Goal: Task Accomplishment & Management: Use online tool/utility

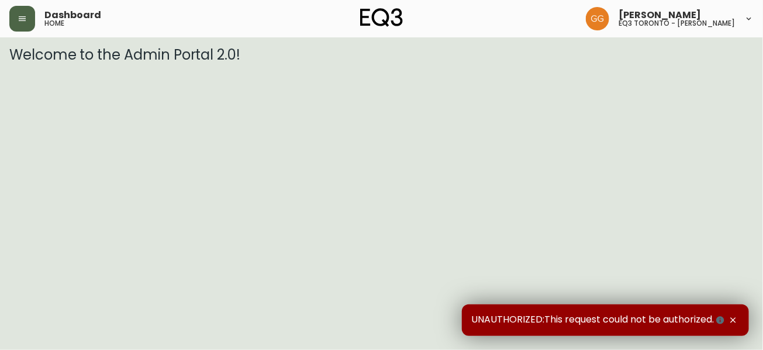
click at [26, 14] on icon "button" at bounding box center [22, 18] width 9 height 9
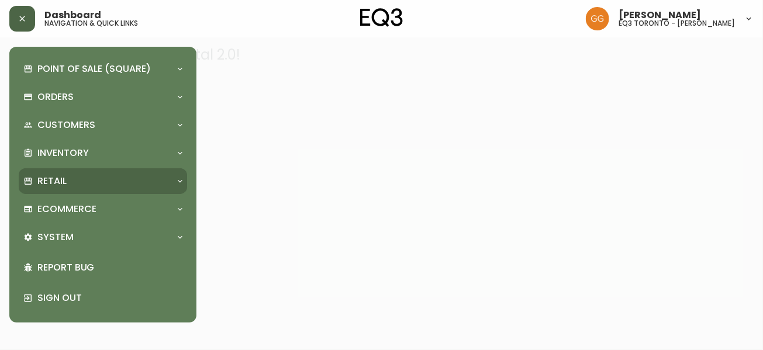
click at [53, 177] on p "Retail" at bounding box center [51, 181] width 29 height 13
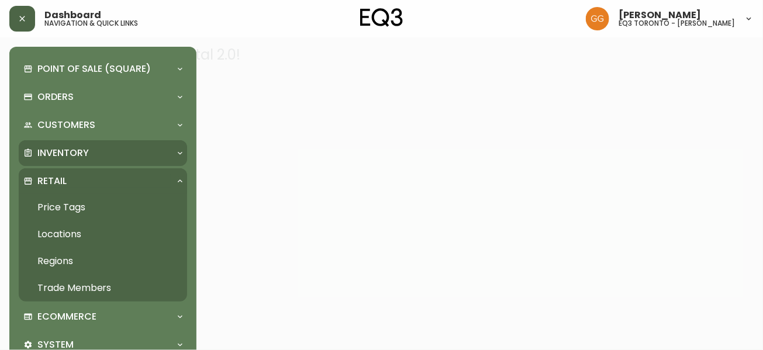
click at [59, 159] on p "Inventory" at bounding box center [62, 153] width 51 height 13
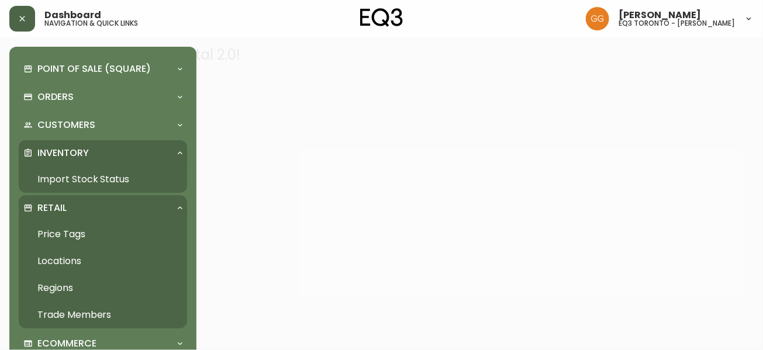
click at [102, 178] on link "Import Stock Status" at bounding box center [103, 179] width 168 height 27
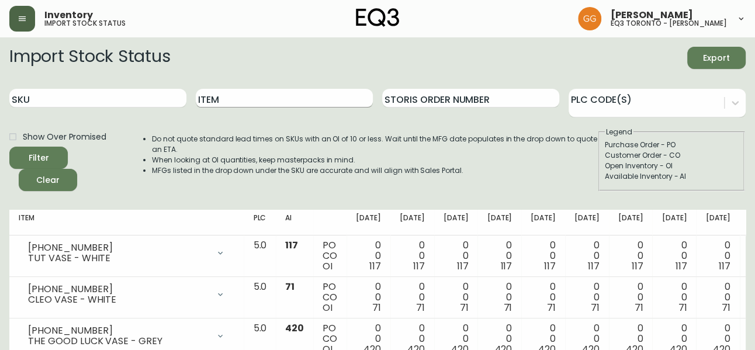
click at [253, 103] on input "Item" at bounding box center [284, 98] width 177 height 19
click at [9, 147] on button "Filter" at bounding box center [38, 158] width 58 height 22
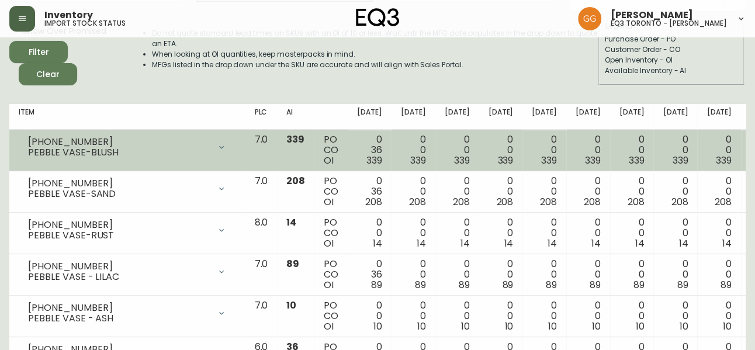
scroll to position [53, 0]
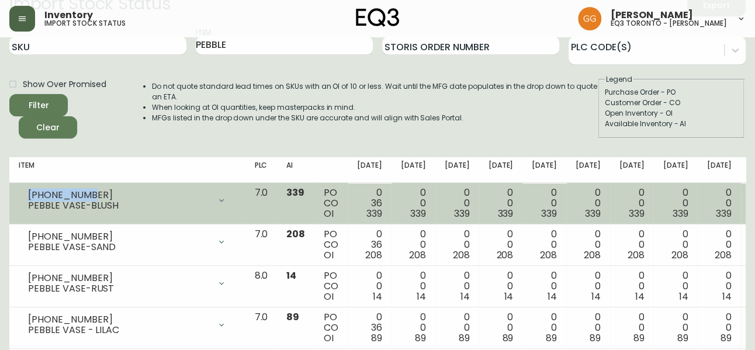
drag, startPoint x: 89, startPoint y: 191, endPoint x: 26, endPoint y: 194, distance: 62.7
click at [26, 194] on div "3140-9208-2 PEBBLE VASE-BLUSH" at bounding box center [127, 201] width 217 height 26
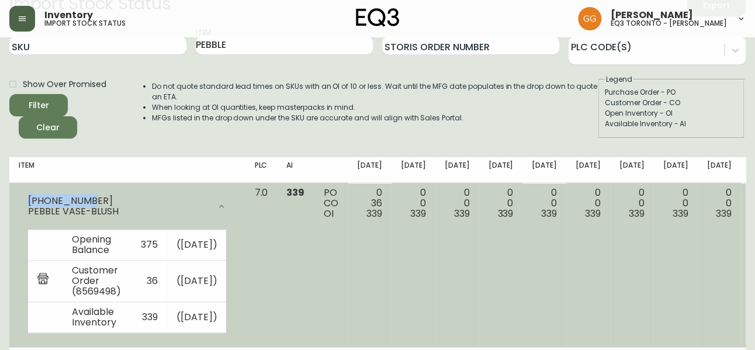
copy div "3140-9208-2"
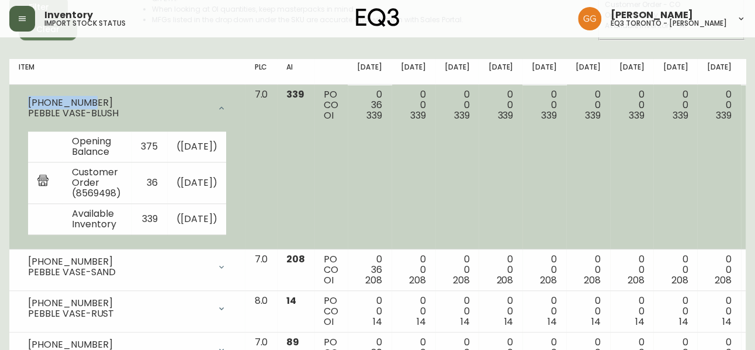
scroll to position [106, 0]
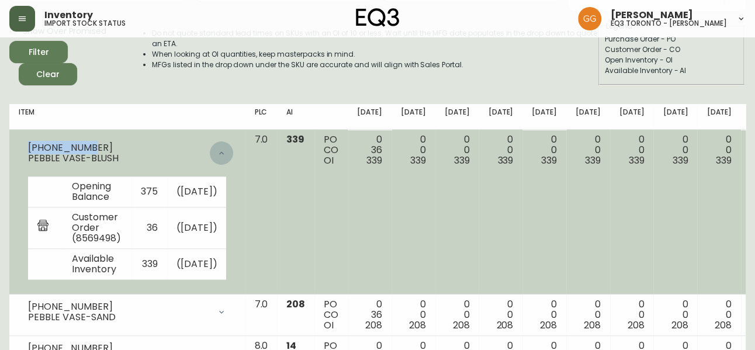
click at [219, 152] on icon at bounding box center [221, 152] width 5 height 3
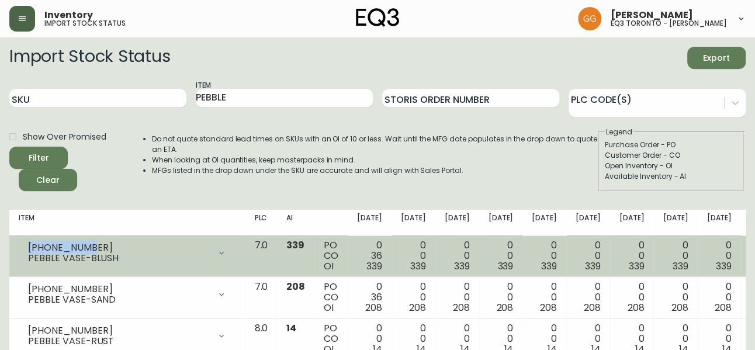
scroll to position [167, 0]
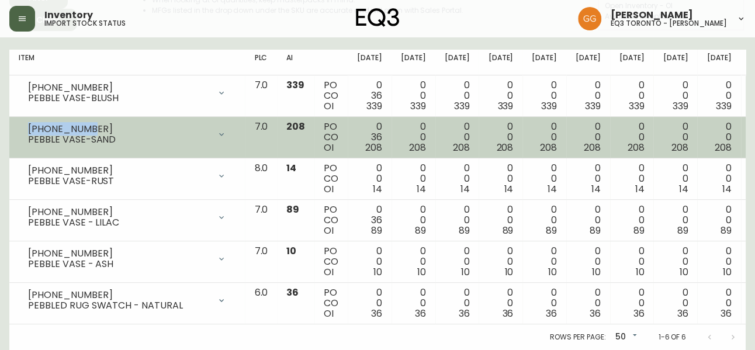
drag, startPoint x: 99, startPoint y: 120, endPoint x: 19, endPoint y: 119, distance: 80.1
click at [19, 122] on div "3140-9208-7 PEBBLE VASE-SAND" at bounding box center [127, 135] width 217 height 26
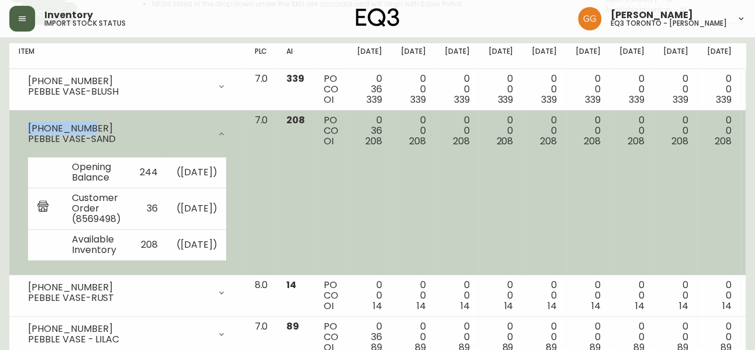
copy div "3140-9208-7"
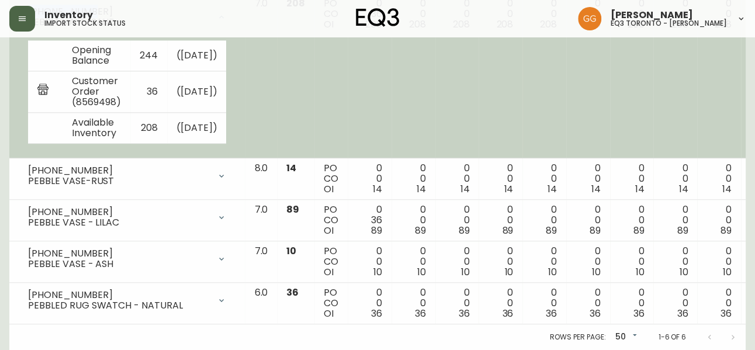
scroll to position [98, 0]
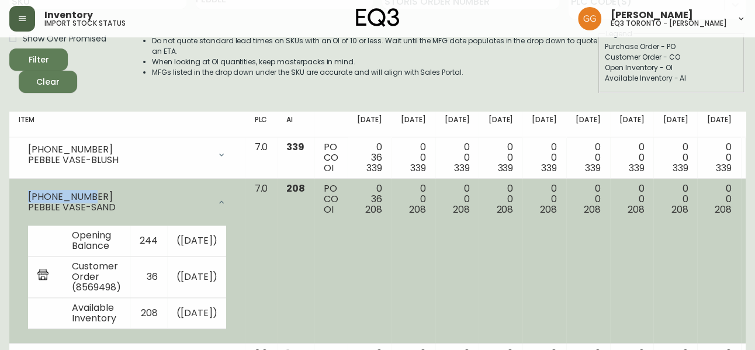
click at [217, 204] on icon at bounding box center [221, 202] width 9 height 9
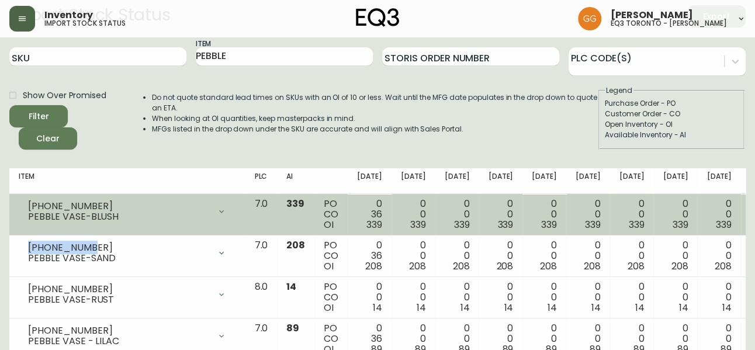
scroll to position [0, 0]
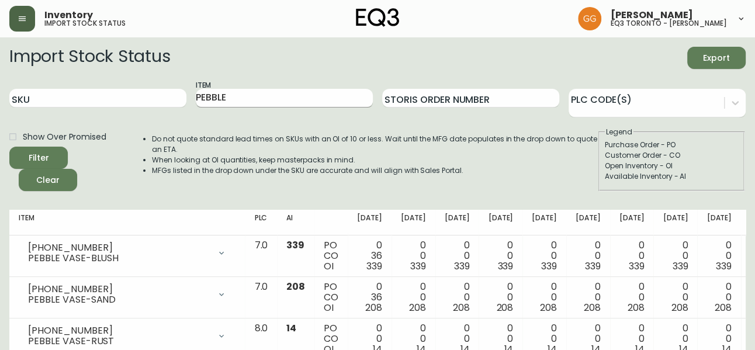
click at [277, 94] on input "PEBBLE" at bounding box center [284, 98] width 177 height 19
click at [9, 147] on button "Filter" at bounding box center [38, 158] width 58 height 22
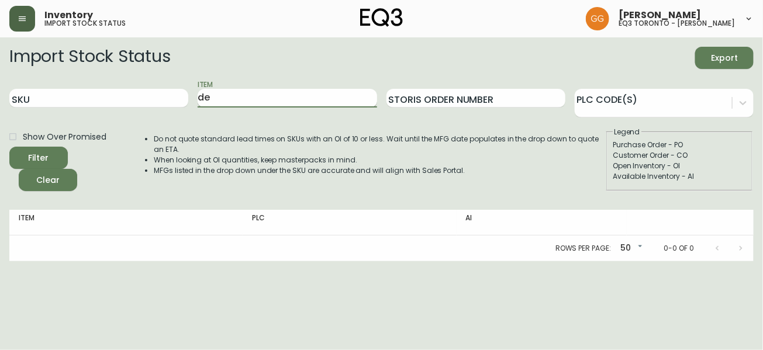
type input "d"
type input "n"
click at [9, 147] on button "Filter" at bounding box center [38, 158] width 58 height 22
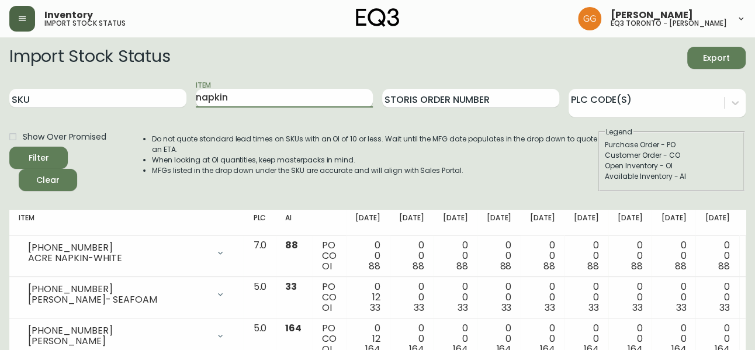
click at [246, 96] on input "napkin" at bounding box center [284, 98] width 177 height 19
click at [9, 147] on button "Filter" at bounding box center [38, 158] width 58 height 22
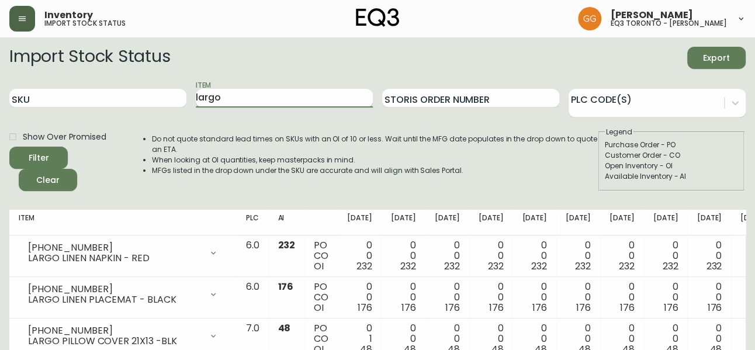
click at [278, 97] on input "largo" at bounding box center [284, 98] width 177 height 19
drag, startPoint x: 279, startPoint y: 97, endPoint x: 262, endPoint y: 122, distance: 29.8
click at [271, 99] on input "largo" at bounding box center [284, 98] width 177 height 19
click at [9, 147] on button "Filter" at bounding box center [38, 158] width 58 height 22
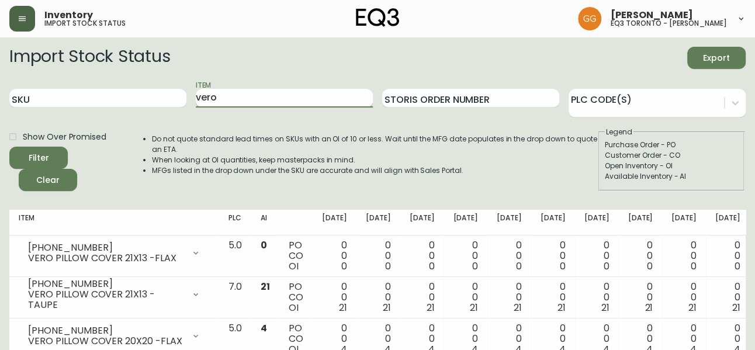
click at [248, 96] on input "vero" at bounding box center [284, 98] width 177 height 19
click at [9, 147] on button "Filter" at bounding box center [38, 158] width 58 height 22
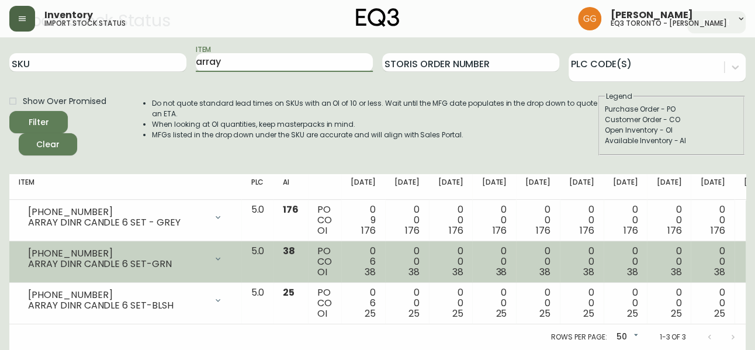
scroll to position [43, 0]
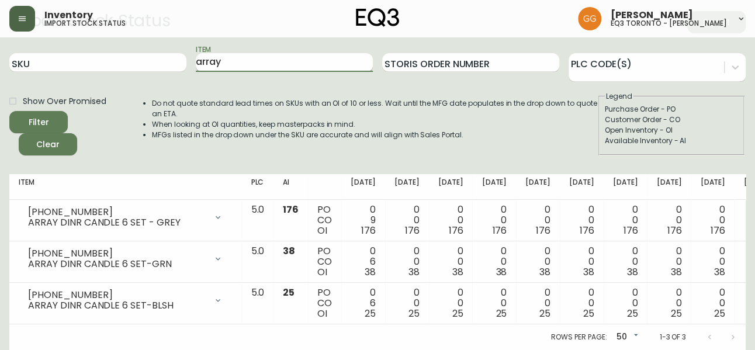
click at [254, 53] on input "array" at bounding box center [284, 62] width 177 height 19
click at [9, 111] on button "Filter" at bounding box center [38, 122] width 58 height 22
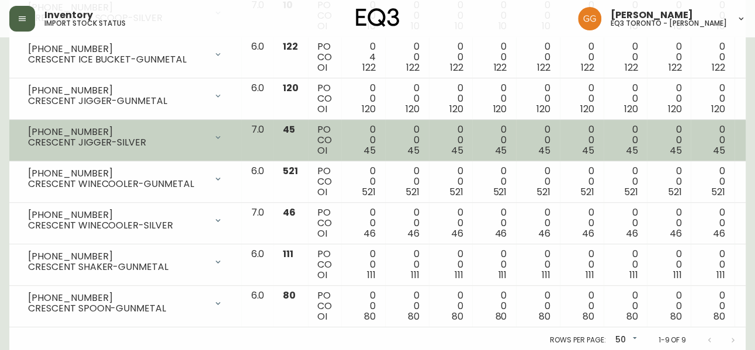
scroll to position [291, 0]
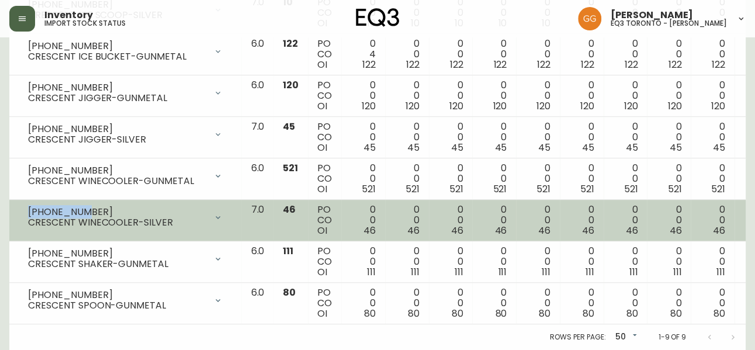
drag, startPoint x: 88, startPoint y: 201, endPoint x: 30, endPoint y: 198, distance: 57.9
click at [30, 207] on div "3110-829-7" at bounding box center [117, 212] width 178 height 11
copy div "3110-829-7"
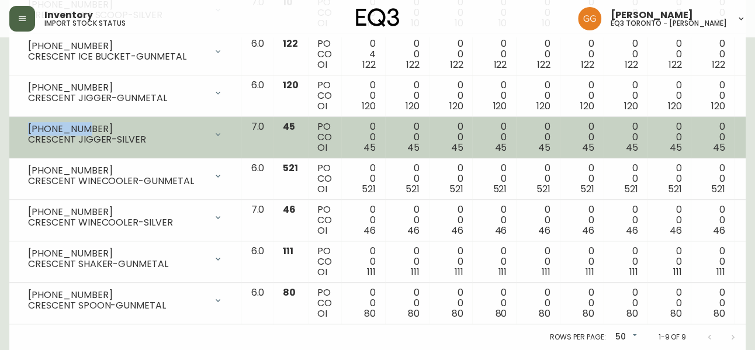
drag, startPoint x: 95, startPoint y: 117, endPoint x: 26, endPoint y: 116, distance: 69.0
click at [26, 122] on div "3110-828-7 CRESCENT JIGGER-SILVER" at bounding box center [125, 135] width 213 height 26
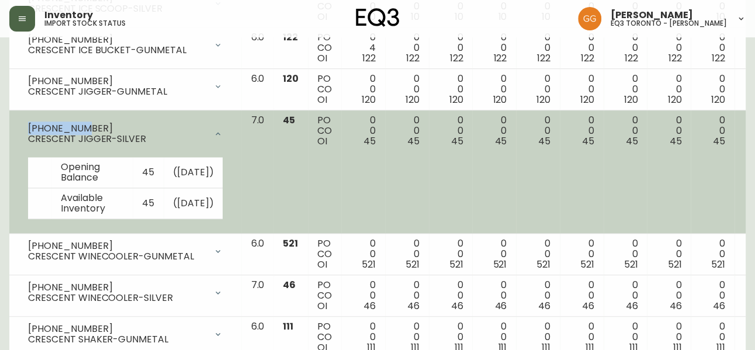
copy div "3110-828-7"
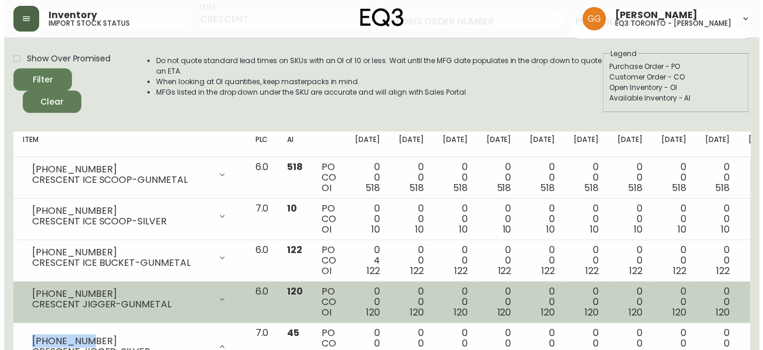
scroll to position [0, 0]
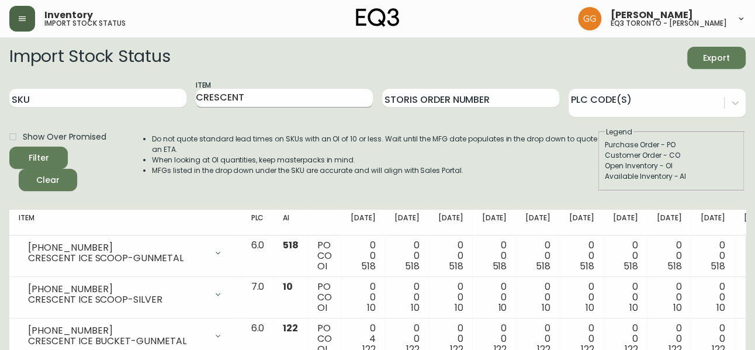
click at [343, 90] on input "CRESCENT" at bounding box center [284, 98] width 177 height 19
type input "briar"
click at [9, 147] on button "Filter" at bounding box center [38, 158] width 58 height 22
